Goal: Task Accomplishment & Management: Manage account settings

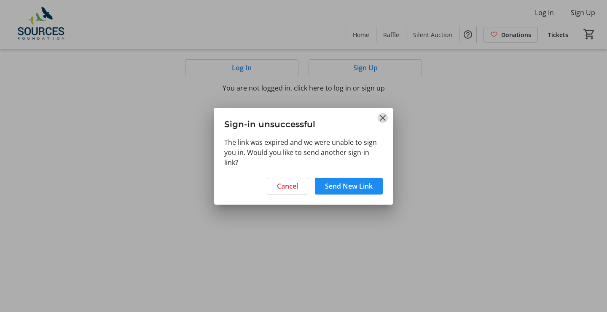
click at [384, 117] on mat-icon "Close" at bounding box center [383, 118] width 10 height 10
click at [344, 185] on span "Send New Link" at bounding box center [349, 186] width 48 height 10
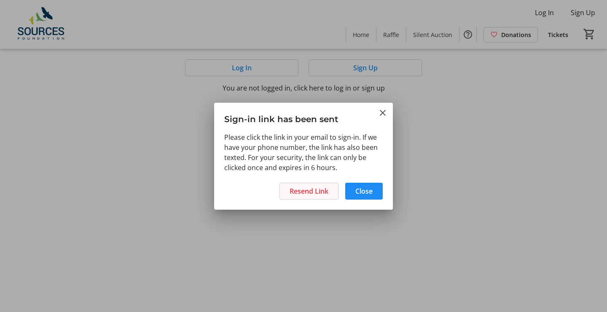
click at [314, 190] on span "Resend Link" at bounding box center [309, 191] width 39 height 10
